Goal: Transaction & Acquisition: Book appointment/travel/reservation

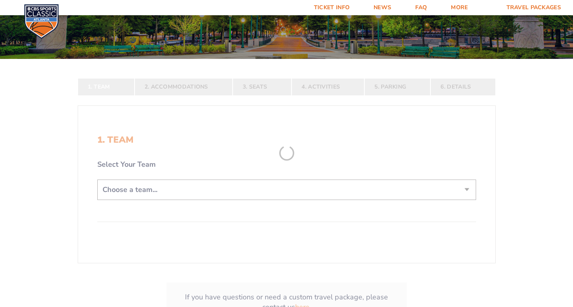
scroll to position [182, 0]
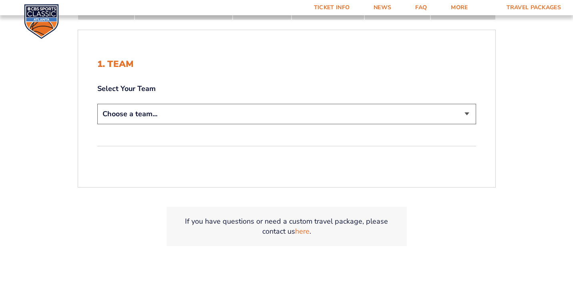
select select "12756"
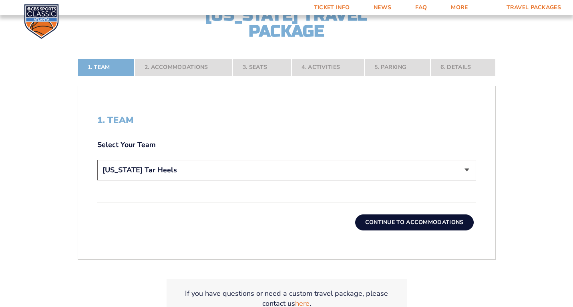
click at [381, 219] on button "Continue To Accommodations" at bounding box center [414, 222] width 118 height 16
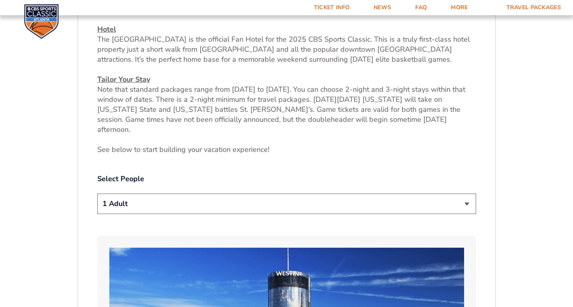
scroll to position [376, 0]
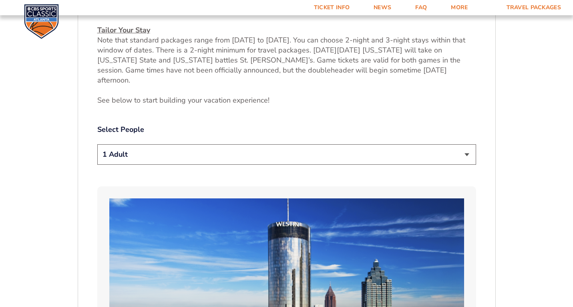
select select "2 Adults"
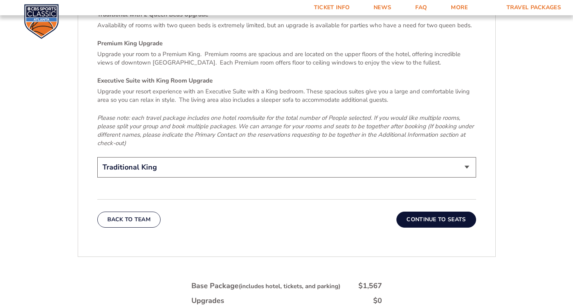
scroll to position [1251, 0]
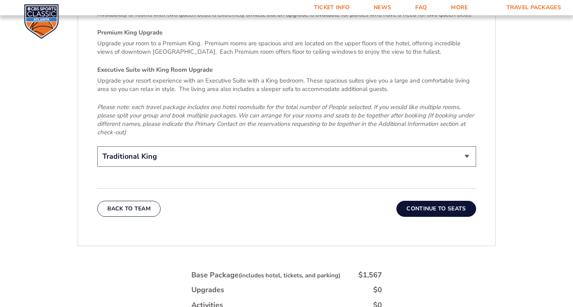
click at [443, 201] on button "Continue To Seats" at bounding box center [435, 209] width 79 height 16
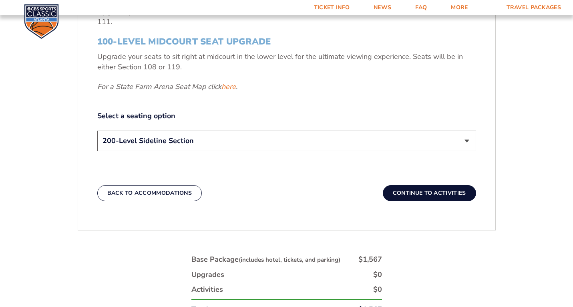
scroll to position [435, 0]
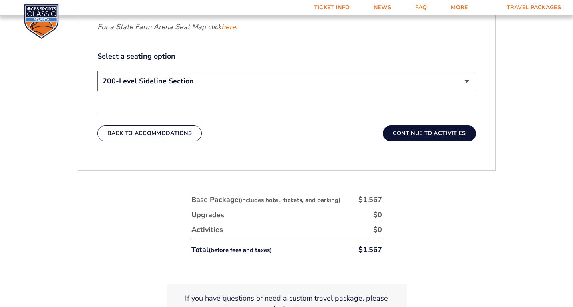
click at [428, 129] on button "Continue To Activities" at bounding box center [429, 133] width 93 height 16
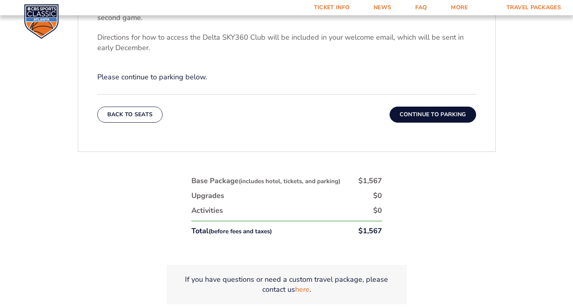
scroll to position [371, 0]
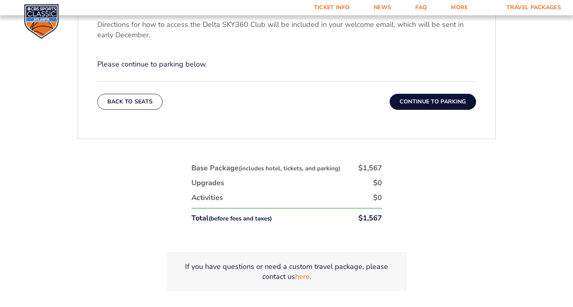
click at [437, 100] on button "Continue To Parking" at bounding box center [432, 102] width 86 height 16
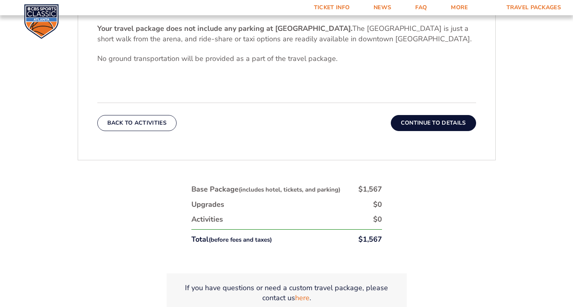
scroll to position [299, 0]
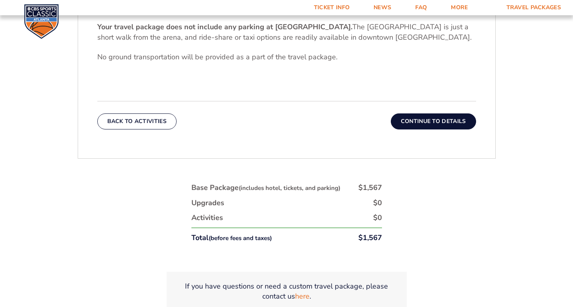
click at [433, 118] on button "Continue To Details" at bounding box center [433, 121] width 85 height 16
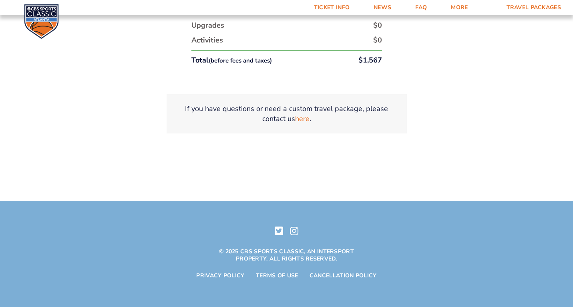
scroll to position [384, 0]
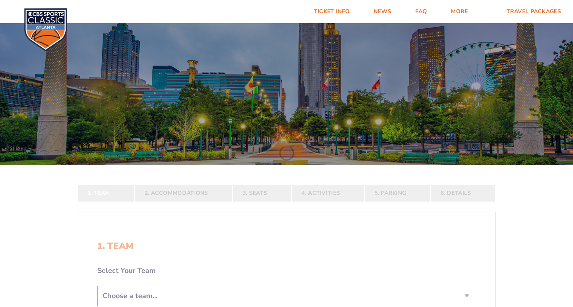
scroll to position [50, 0]
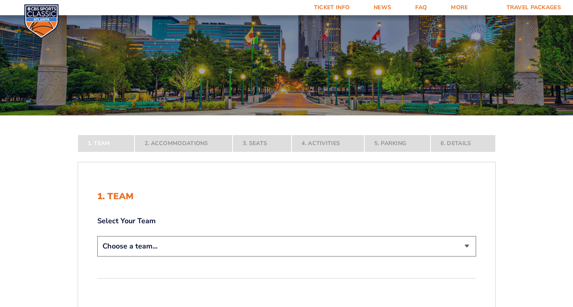
select select "12956"
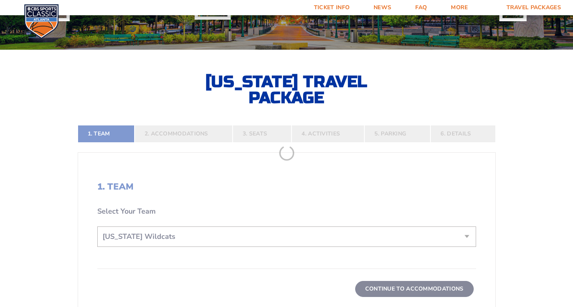
scroll to position [151, 0]
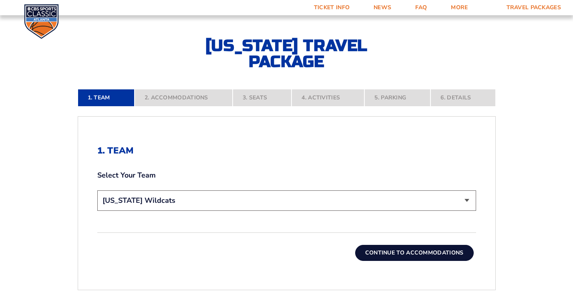
click at [430, 252] on button "Continue To Accommodations" at bounding box center [414, 253] width 118 height 16
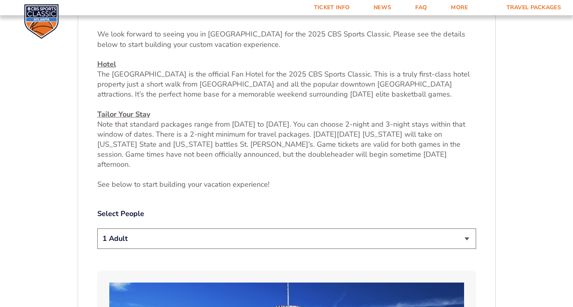
scroll to position [306, 0]
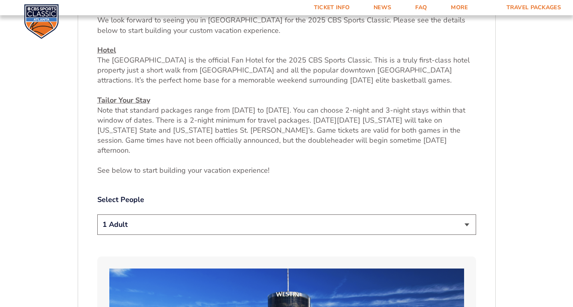
select select "2 Adults"
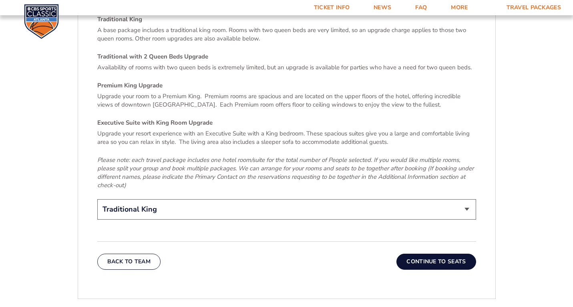
scroll to position [1164, 0]
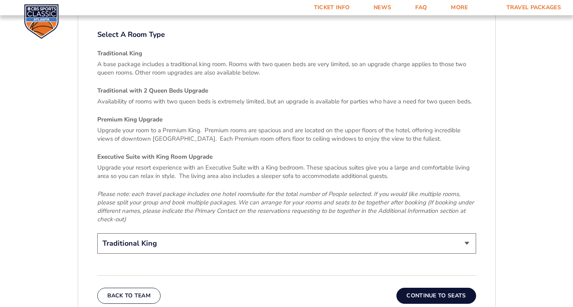
click at [430, 287] on button "Continue To Seats" at bounding box center [435, 295] width 79 height 16
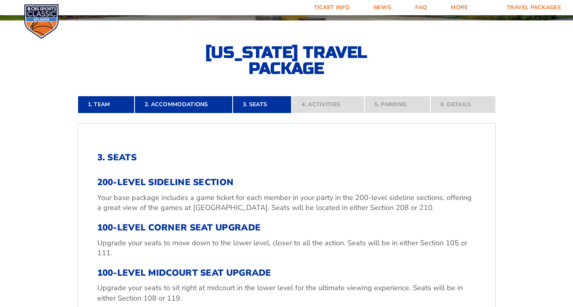
scroll to position [146, 0]
